Goal: Information Seeking & Learning: Learn about a topic

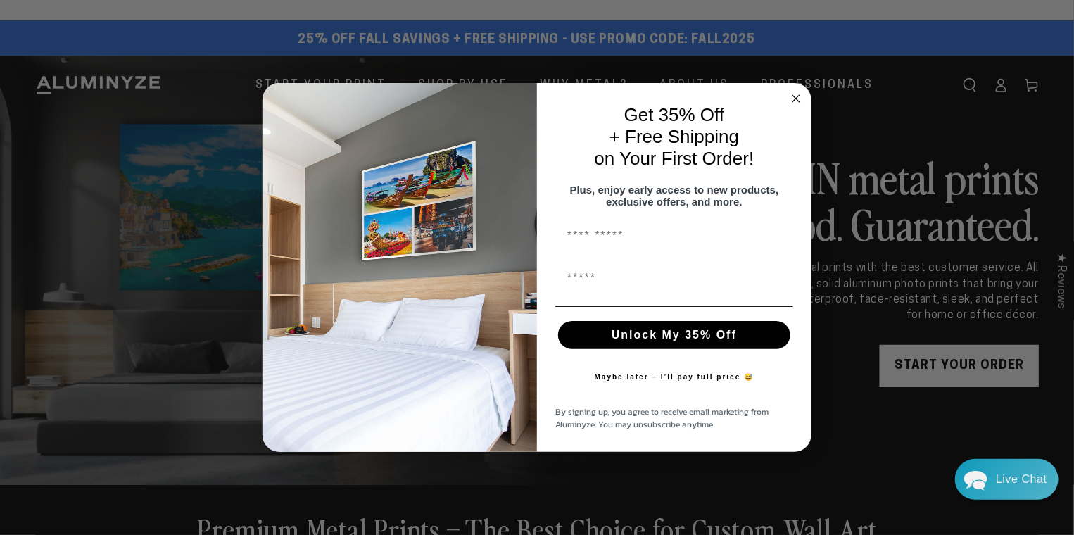
click at [792, 91] on circle "Close dialog" at bounding box center [797, 99] width 16 height 16
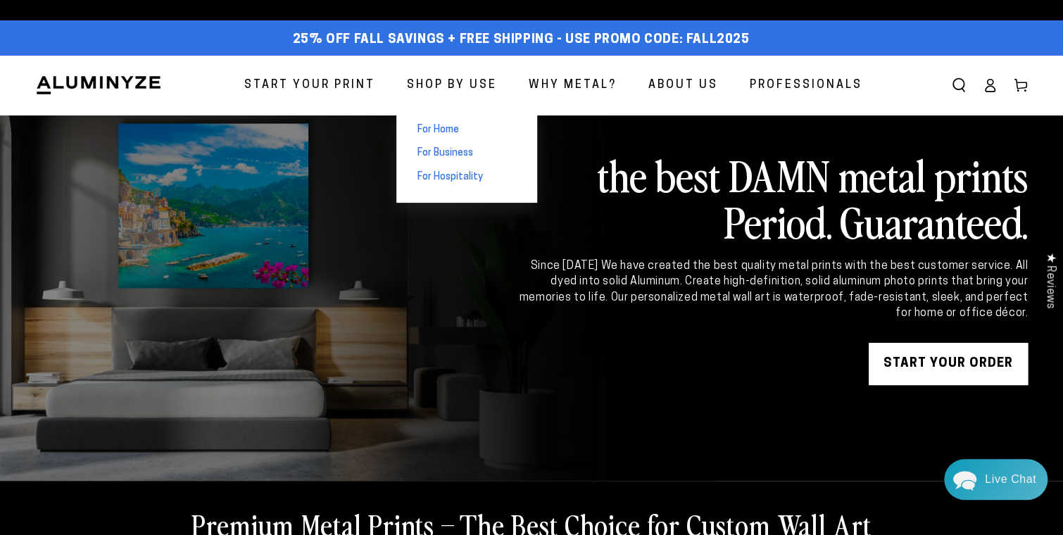
click at [451, 127] on span "For Home" at bounding box center [439, 130] width 42 height 14
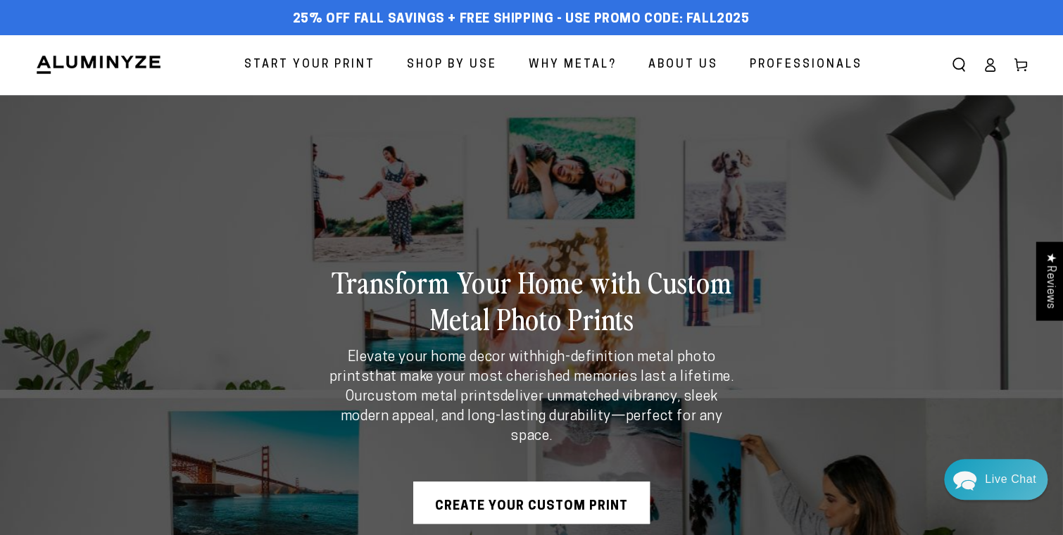
click at [75, 61] on img at bounding box center [98, 64] width 127 height 21
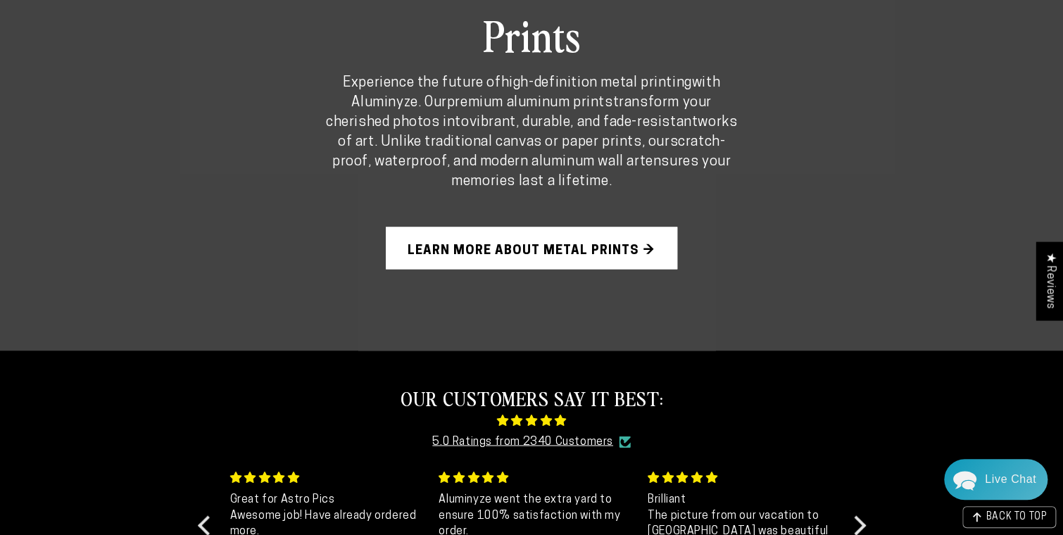
scroll to position [986, 0]
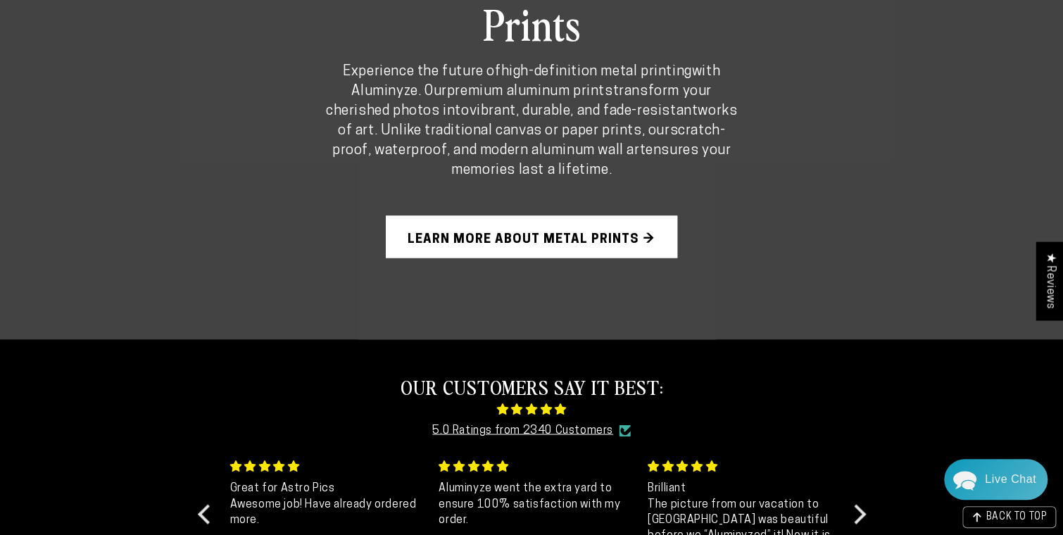
click at [520, 215] on link "Learn More About Metal Prints →" at bounding box center [531, 236] width 291 height 42
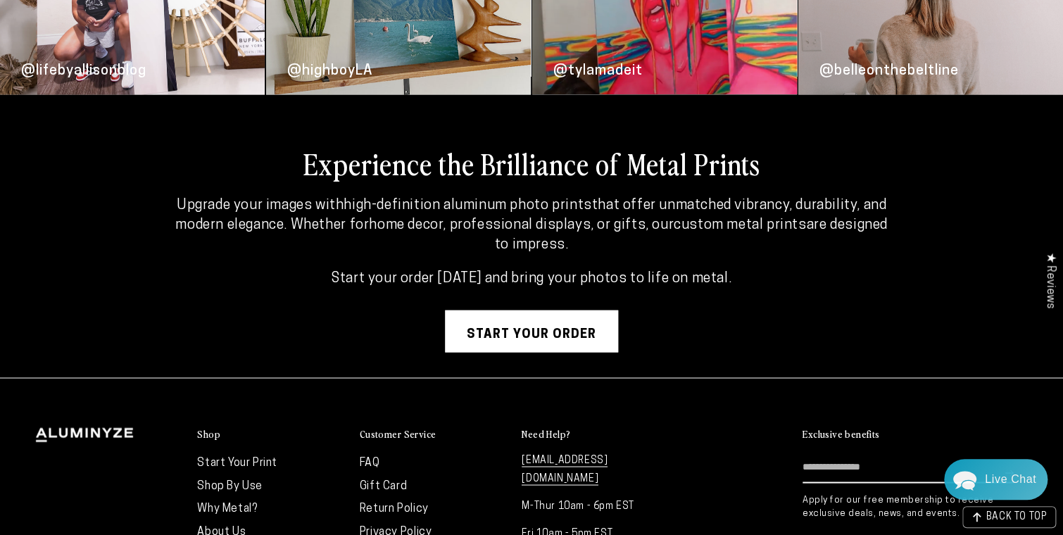
scroll to position [3591, 0]
